Goal: Complete application form

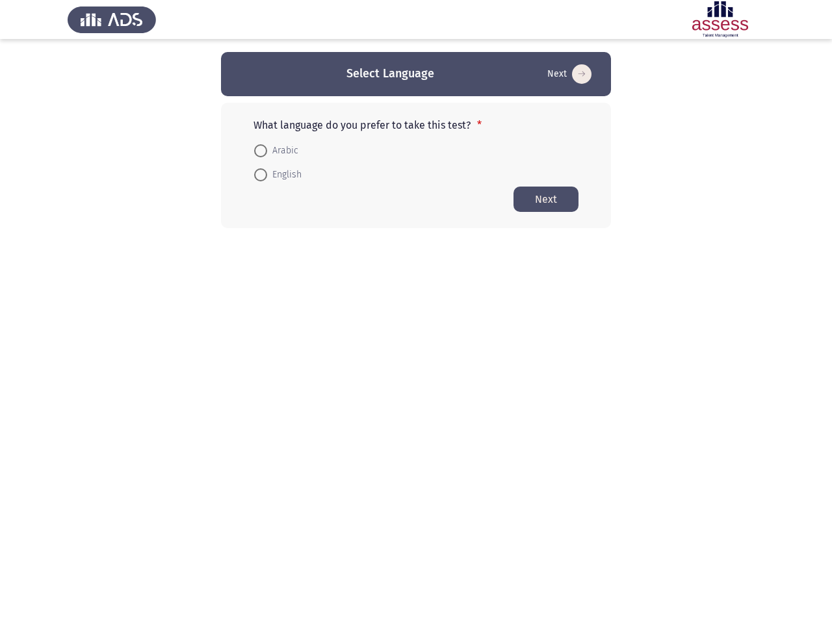
click at [416, 140] on form "Arabic English" at bounding box center [416, 162] width 325 height 49
click at [568, 74] on button "Next" at bounding box center [570, 74] width 52 height 21
click at [276, 151] on span "Arabic" at bounding box center [282, 151] width 31 height 16
click at [267, 151] on input "Arabic" at bounding box center [260, 150] width 13 height 13
radio input "true"
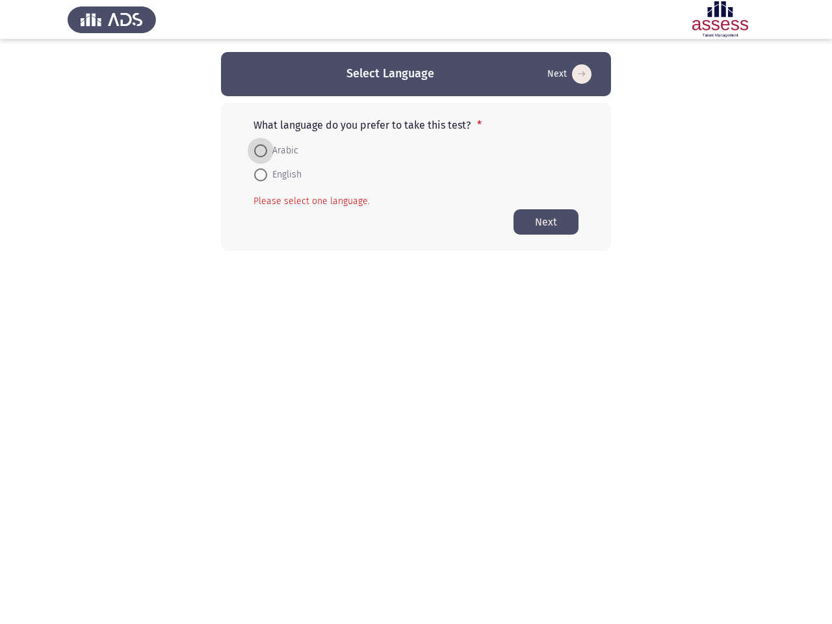
click at [278, 175] on span "English" at bounding box center [284, 175] width 34 height 16
click at [267, 175] on input "English" at bounding box center [260, 174] width 13 height 13
radio input "true"
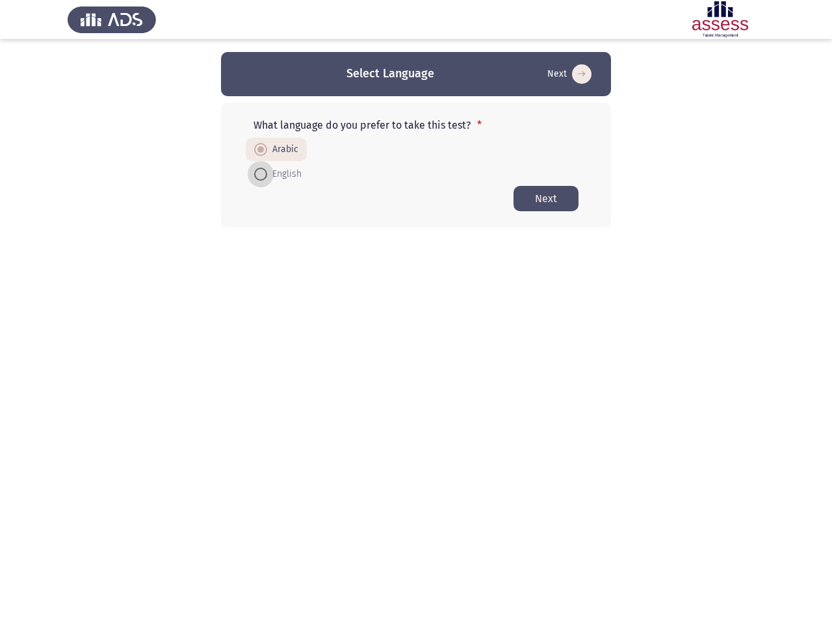
click at [546, 199] on button "Next" at bounding box center [546, 198] width 65 height 25
